Goal: Information Seeking & Learning: Learn about a topic

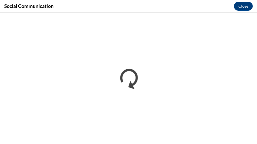
click at [118, 2] on div "Social Communication Close" at bounding box center [128, 6] width 257 height 13
click at [118, 3] on div "Social Communication Close" at bounding box center [128, 6] width 257 height 13
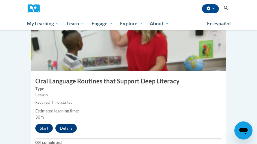
scroll to position [1344, 0]
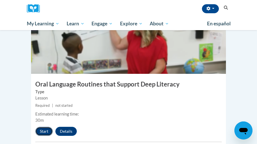
click at [46, 127] on button "Start" at bounding box center [43, 131] width 17 height 9
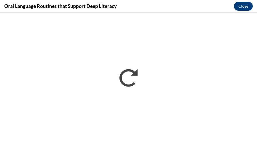
scroll to position [0, 0]
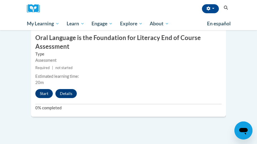
scroll to position [1538, 0]
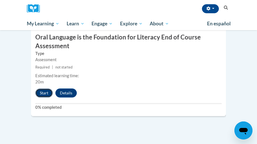
click at [45, 89] on button "Start" at bounding box center [43, 93] width 17 height 9
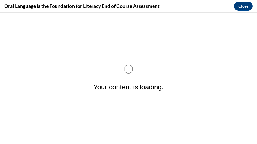
scroll to position [0, 0]
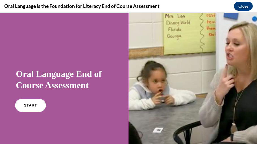
click at [25, 108] on link "START" at bounding box center [30, 105] width 31 height 13
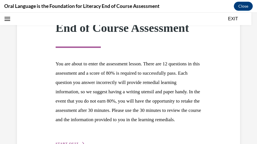
scroll to position [124, 0]
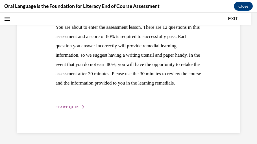
click at [74, 108] on span "START QUIZ" at bounding box center [67, 107] width 23 height 4
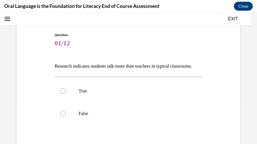
scroll to position [46, 0]
click at [130, 125] on label "False" at bounding box center [128, 113] width 148 height 23
click at [66, 116] on input "False" at bounding box center [63, 114] width 6 height 6
radio input "true"
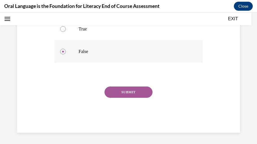
scroll to position [117, 0]
click at [141, 92] on button "SUBMIT" at bounding box center [128, 92] width 48 height 11
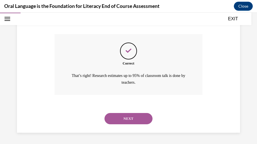
click at [137, 120] on button "NEXT" at bounding box center [128, 118] width 48 height 11
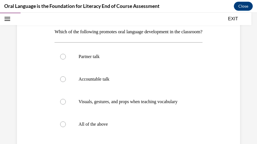
scroll to position [81, 0]
click at [109, 127] on p "All of the above" at bounding box center [132, 124] width 109 height 6
click at [66, 127] on input "All of the above" at bounding box center [63, 124] width 6 height 6
radio input "true"
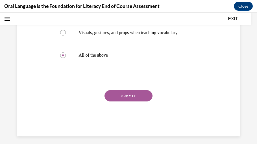
click at [128, 102] on button "SUBMIT" at bounding box center [128, 95] width 48 height 11
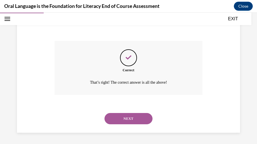
scroll to position [208, 0]
click at [124, 116] on button "NEXT" at bounding box center [128, 118] width 48 height 11
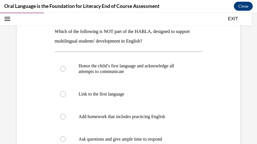
scroll to position [81, 0]
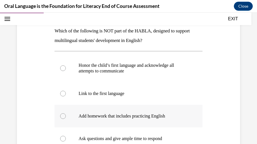
click at [121, 118] on p "Add homework that includes practicing English" at bounding box center [132, 116] width 109 height 6
click at [66, 118] on input "Add homework that includes practicing English" at bounding box center [63, 116] width 6 height 6
radio input "true"
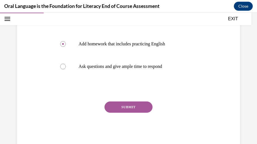
click at [135, 109] on button "SUBMIT" at bounding box center [128, 107] width 48 height 11
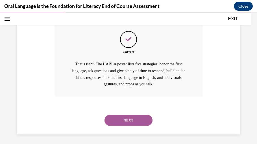
scroll to position [234, 0]
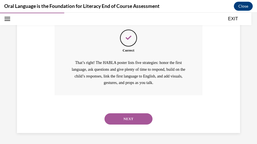
click at [136, 117] on button "NEXT" at bounding box center [128, 118] width 48 height 11
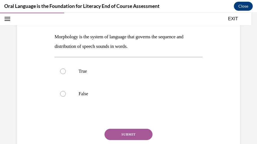
scroll to position [73, 0]
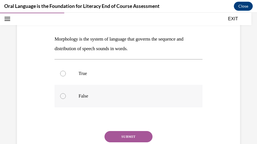
click at [85, 91] on label "False" at bounding box center [128, 96] width 148 height 23
click at [66, 93] on input "False" at bounding box center [63, 96] width 6 height 6
radio input "true"
click at [113, 131] on button "SUBMIT" at bounding box center [128, 136] width 48 height 11
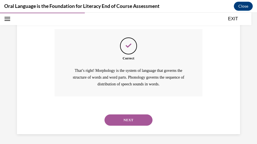
scroll to position [176, 0]
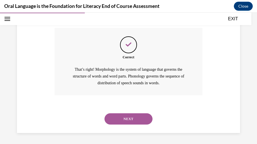
click at [122, 123] on button "NEXT" at bounding box center [128, 118] width 48 height 11
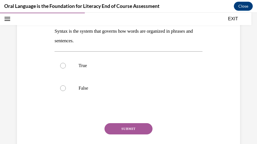
scroll to position [82, 0]
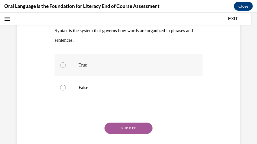
click at [116, 69] on label "True" at bounding box center [128, 65] width 148 height 23
click at [66, 68] on input "True" at bounding box center [63, 65] width 6 height 6
radio input "true"
click at [130, 124] on button "SUBMIT" at bounding box center [128, 128] width 48 height 11
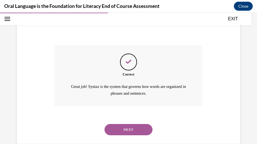
scroll to position [158, 0]
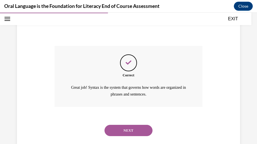
click at [132, 128] on button "NEXT" at bounding box center [128, 130] width 48 height 11
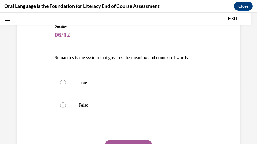
scroll to position [56, 0]
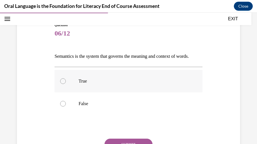
click at [117, 84] on p "True" at bounding box center [132, 81] width 109 height 6
click at [66, 84] on input "True" at bounding box center [63, 81] width 6 height 6
radio input "true"
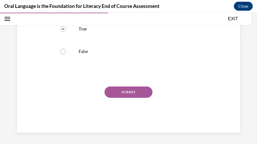
click at [118, 93] on button "SUBMIT" at bounding box center [128, 92] width 48 height 11
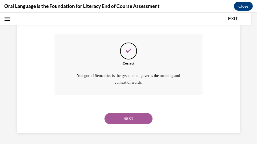
scroll to position [170, 0]
click at [122, 116] on button "NEXT" at bounding box center [128, 118] width 48 height 11
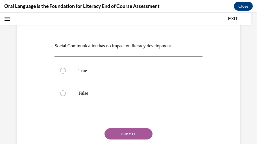
scroll to position [66, 0]
click at [91, 97] on label "False" at bounding box center [128, 93] width 148 height 23
click at [66, 96] on input "False" at bounding box center [63, 94] width 6 height 6
radio input "true"
click at [118, 135] on button "SUBMIT" at bounding box center [128, 133] width 48 height 11
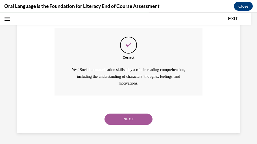
scroll to position [167, 0]
click at [135, 116] on button "NEXT" at bounding box center [128, 118] width 48 height 11
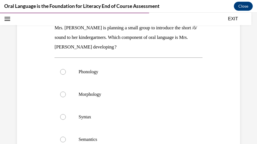
scroll to position [85, 0]
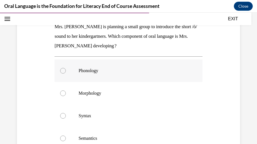
click at [128, 69] on p "Phonology" at bounding box center [132, 71] width 109 height 6
click at [66, 69] on input "Phonology" at bounding box center [63, 71] width 6 height 6
radio input "true"
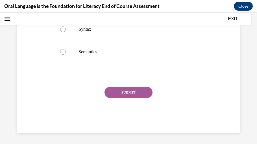
click at [136, 94] on button "SUBMIT" at bounding box center [128, 92] width 48 height 11
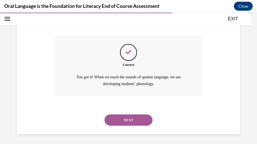
scroll to position [225, 0]
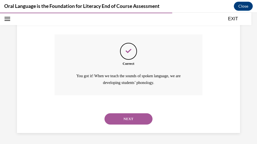
click at [133, 122] on button "NEXT" at bounding box center [128, 118] width 48 height 11
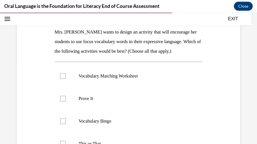
scroll to position [82, 0]
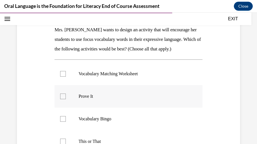
click at [122, 97] on p "Prove It" at bounding box center [132, 97] width 109 height 6
click at [66, 97] on input "Prove It" at bounding box center [63, 97] width 6 height 6
checkbox input "true"
click at [111, 140] on p "This or That" at bounding box center [132, 142] width 109 height 6
click at [66, 140] on input "This or That" at bounding box center [63, 142] width 6 height 6
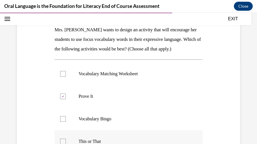
checkbox input "true"
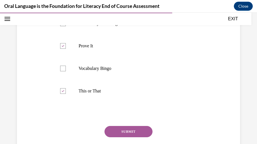
click at [121, 133] on button "SUBMIT" at bounding box center [128, 131] width 48 height 11
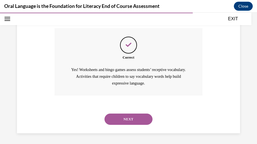
scroll to position [231, 0]
click at [142, 114] on button "NEXT" at bounding box center [128, 118] width 48 height 11
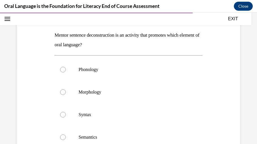
scroll to position [78, 0]
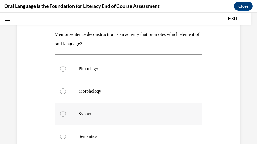
click at [118, 113] on p "Syntax" at bounding box center [132, 114] width 109 height 6
click at [66, 113] on input "Syntax" at bounding box center [63, 114] width 6 height 6
radio input "true"
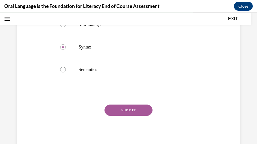
click at [133, 112] on button "SUBMIT" at bounding box center [128, 110] width 48 height 11
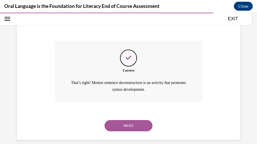
scroll to position [215, 0]
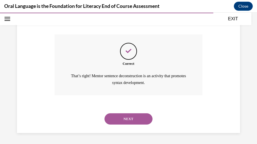
click at [121, 120] on button "NEXT" at bounding box center [128, 118] width 48 height 11
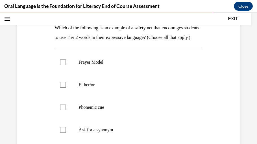
scroll to position [84, 0]
click at [104, 65] on p "Frayer Model" at bounding box center [132, 63] width 109 height 6
click at [66, 65] on input "Frayer Model" at bounding box center [63, 63] width 6 height 6
checkbox input "true"
click at [104, 133] on p "Ask for a synonym" at bounding box center [132, 130] width 109 height 6
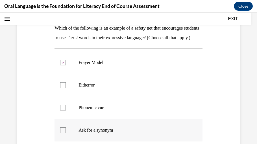
click at [66, 133] on input "Ask for a synonym" at bounding box center [63, 130] width 6 height 6
checkbox input "true"
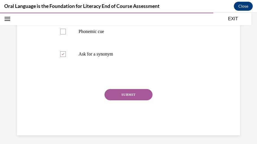
click at [140, 100] on button "SUBMIT" at bounding box center [128, 94] width 48 height 11
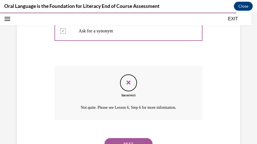
scroll to position [218, 0]
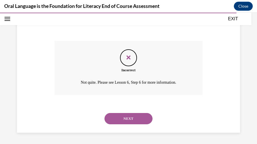
click at [137, 118] on button "NEXT" at bounding box center [128, 118] width 48 height 11
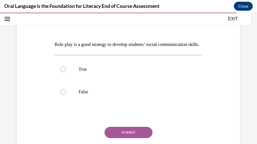
scroll to position [69, 0]
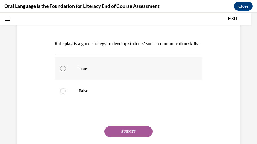
click at [116, 71] on p "True" at bounding box center [132, 69] width 109 height 6
click at [66, 71] on input "True" at bounding box center [63, 69] width 6 height 6
radio input "true"
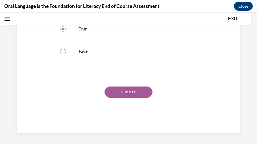
click at [126, 98] on button "SUBMIT" at bounding box center [128, 92] width 48 height 11
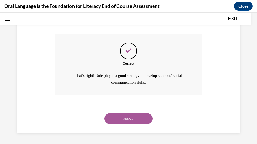
scroll to position [170, 0]
click at [133, 122] on button "NEXT" at bounding box center [128, 118] width 48 height 11
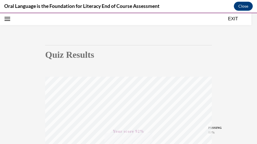
scroll to position [157, 0]
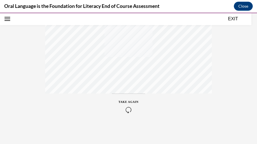
click at [234, 17] on button "EXIT" at bounding box center [233, 19] width 34 height 7
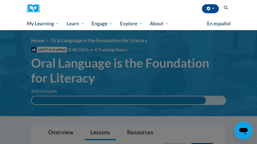
scroll to position [0, 0]
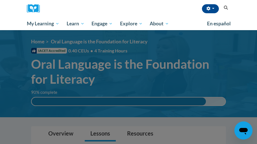
click at [127, 80] on div at bounding box center [128, 72] width 257 height 144
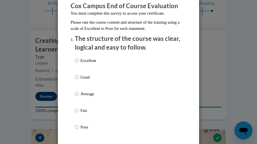
scroll to position [85, 0]
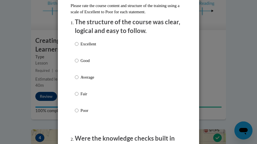
click at [104, 43] on div "Excellent Good Average Fair Poor" at bounding box center [128, 84] width 107 height 92
click at [94, 44] on p "Excellent" at bounding box center [88, 44] width 16 height 6
click at [78, 44] on input "Excellent" at bounding box center [77, 44] width 4 height 6
radio input "true"
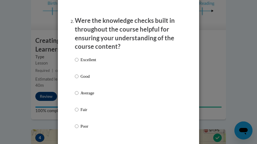
scroll to position [204, 0]
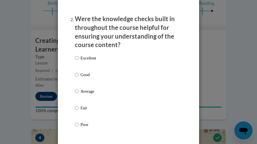
click at [90, 60] on p "Excellent" at bounding box center [88, 58] width 16 height 6
click at [78, 60] on input "Excellent" at bounding box center [77, 58] width 4 height 6
radio input "true"
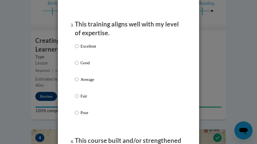
scroll to position [334, 0]
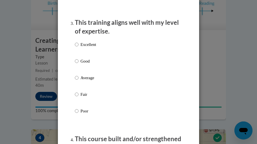
click at [92, 44] on p "Excellent" at bounding box center [88, 44] width 16 height 6
click at [78, 44] on input "Excellent" at bounding box center [77, 44] width 4 height 6
radio input "true"
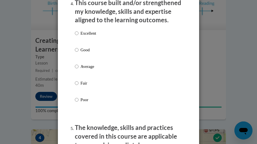
click at [93, 32] on p "Excellent" at bounding box center [88, 33] width 16 height 6
click at [78, 32] on input "Excellent" at bounding box center [77, 33] width 4 height 6
radio input "true"
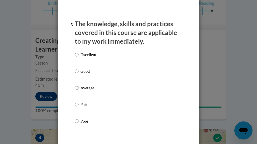
scroll to position [582, 0]
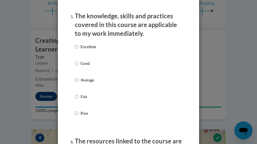
click at [93, 47] on p "Excellent" at bounding box center [88, 47] width 16 height 6
click at [78, 47] on input "Excellent" at bounding box center [77, 47] width 4 height 6
radio input "true"
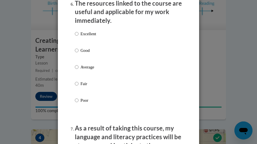
scroll to position [722, 0]
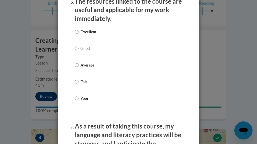
click at [97, 31] on div "Excellent Good Average Fair Poor" at bounding box center [128, 72] width 107 height 92
click at [93, 32] on p "Excellent" at bounding box center [88, 32] width 16 height 6
click at [78, 32] on input "Excellent" at bounding box center [77, 32] width 4 height 6
radio input "true"
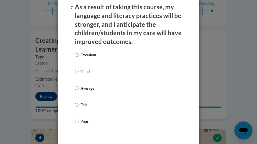
scroll to position [842, 0]
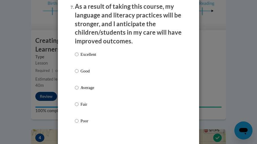
click at [91, 55] on p "Excellent" at bounding box center [88, 54] width 16 height 6
click at [78, 55] on input "Excellent" at bounding box center [77, 54] width 4 height 6
radio input "true"
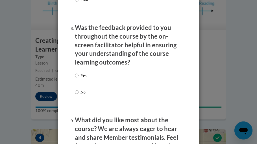
scroll to position [963, 0]
click at [94, 71] on div "Yes No" at bounding box center [128, 90] width 107 height 42
click at [85, 73] on p "Yes" at bounding box center [83, 75] width 6 height 6
click at [78, 73] on input "Yes" at bounding box center [77, 75] width 4 height 6
radio input "true"
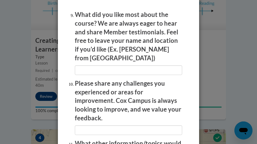
scroll to position [1194, 0]
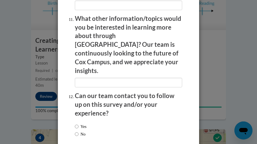
click at [86, 124] on label "Yes" at bounding box center [81, 127] width 12 height 6
click at [78, 124] on input "Yes" at bounding box center [77, 127] width 4 height 6
radio input "true"
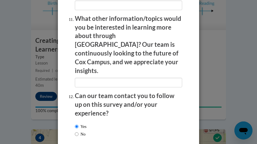
click at [226, 89] on div "Feedback Questionnaire Rate Course Comments Cox Campus End of Course Evaluation…" at bounding box center [128, 72] width 257 height 144
